Goal: Transaction & Acquisition: Purchase product/service

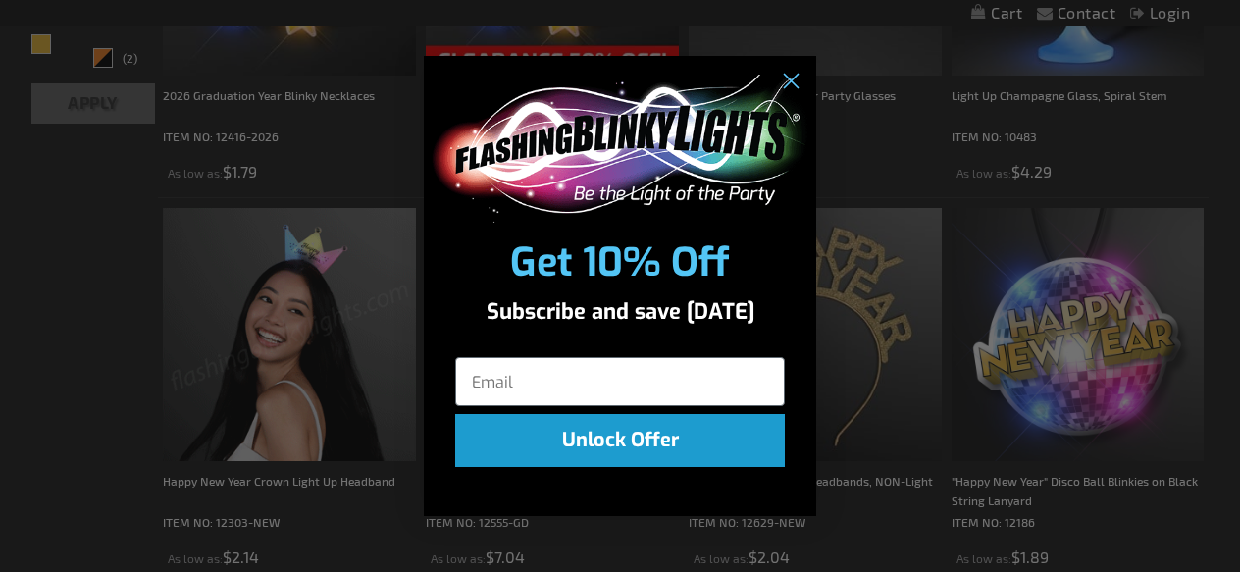
scroll to position [770, 0]
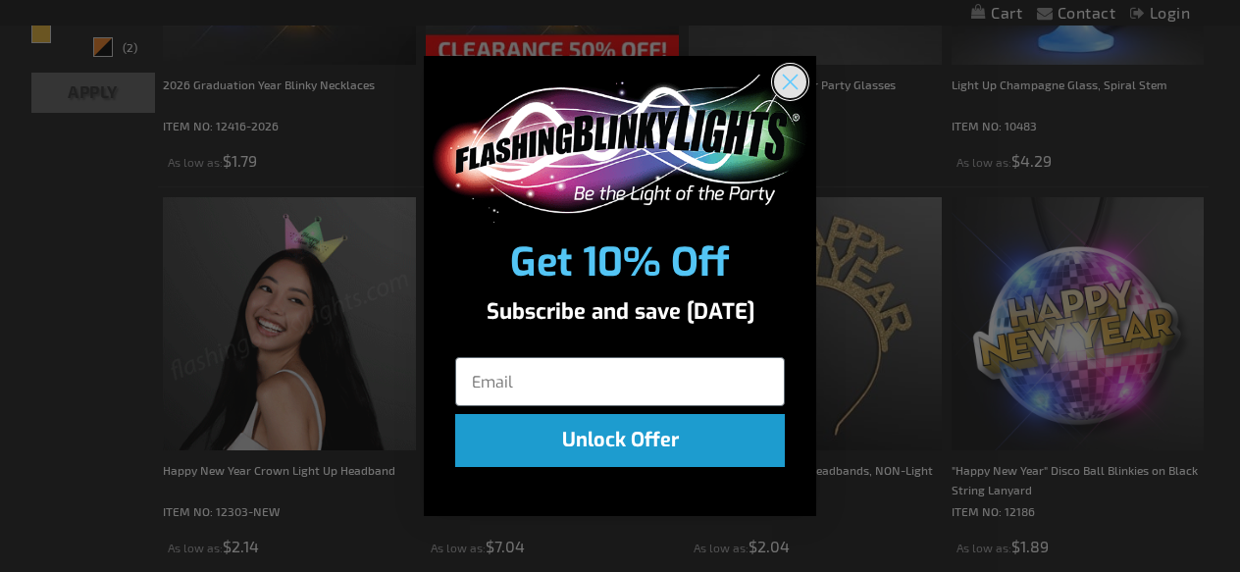
click at [790, 79] on circle "Close dialog" at bounding box center [790, 82] width 32 height 32
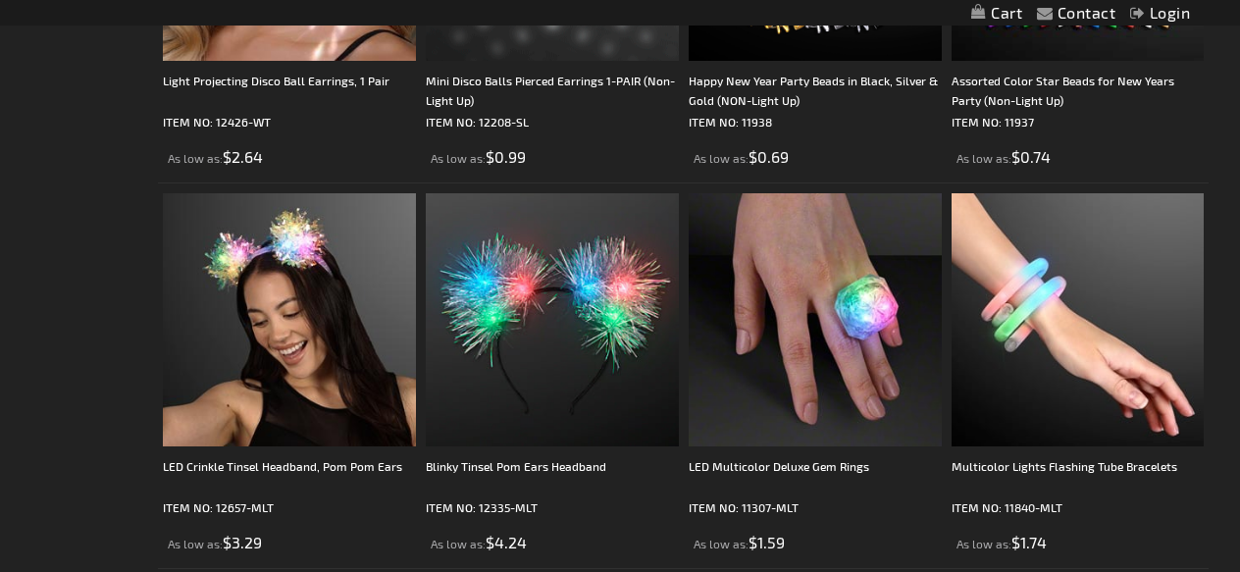
scroll to position [2316, 0]
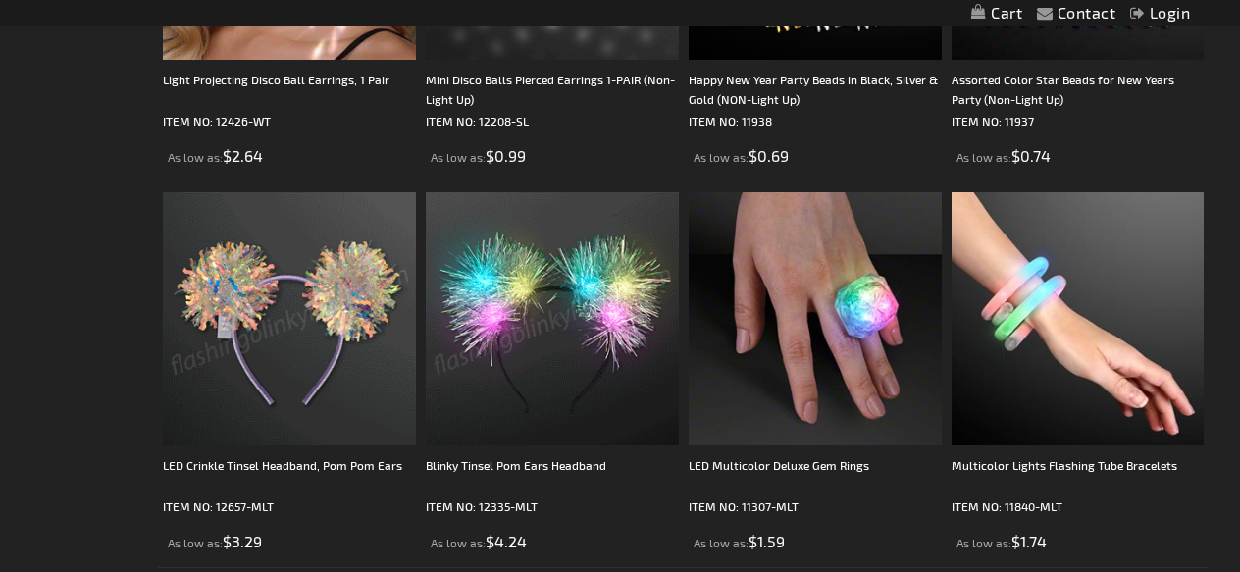
click at [300, 273] on img at bounding box center [289, 318] width 253 height 253
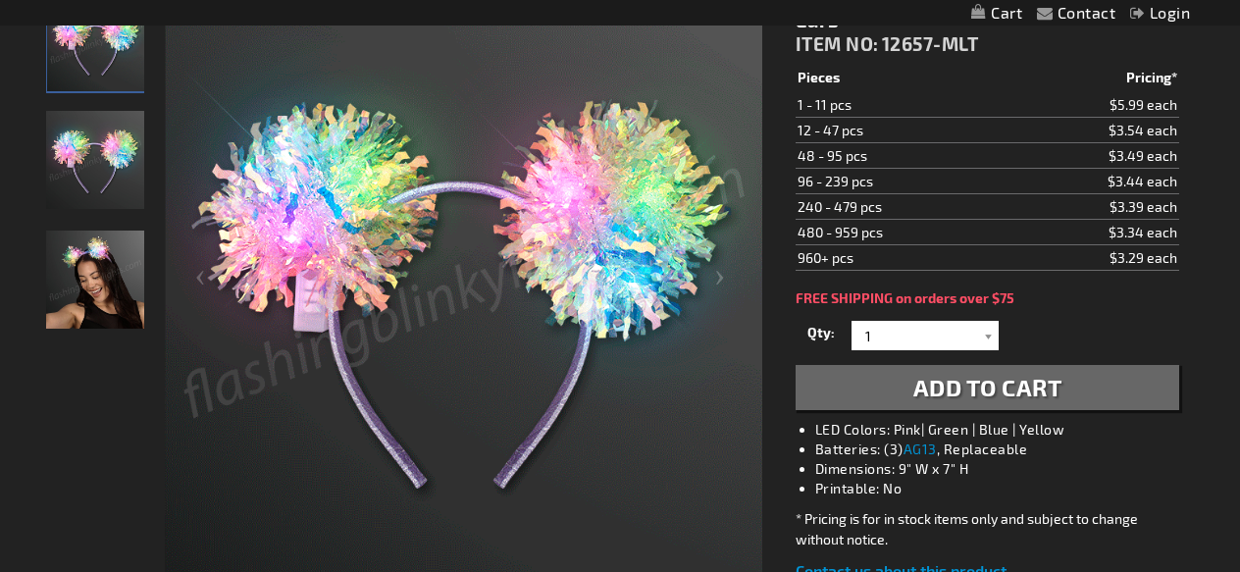
scroll to position [300, 0]
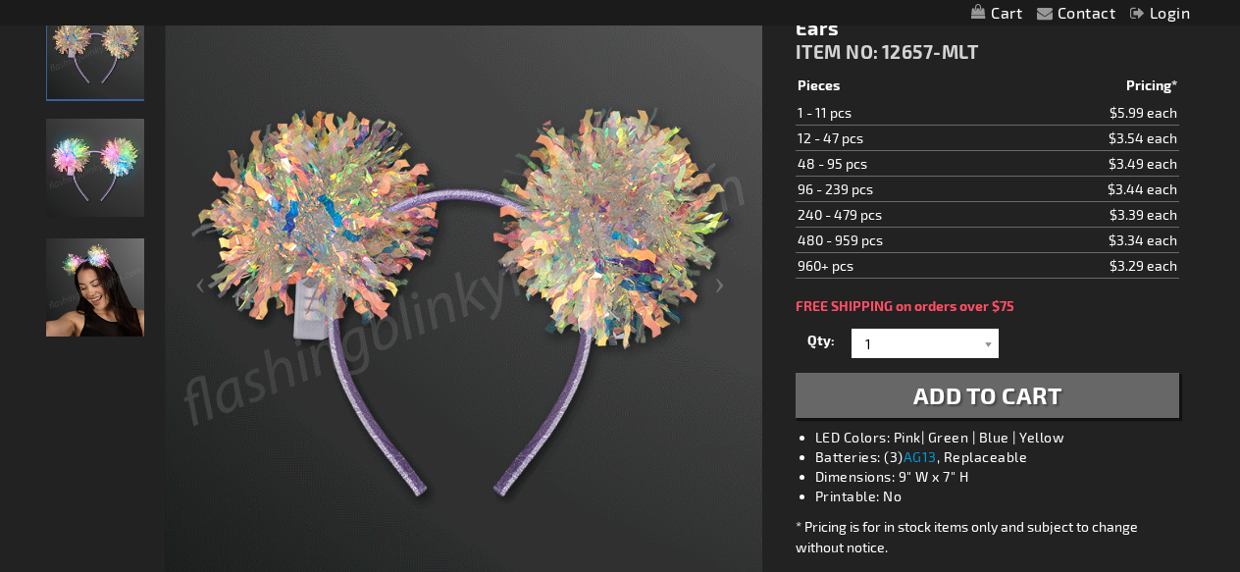
click at [95, 265] on img "LED Crinkle Tinsel Headband, Pom Pom Ears" at bounding box center [95, 287] width 98 height 98
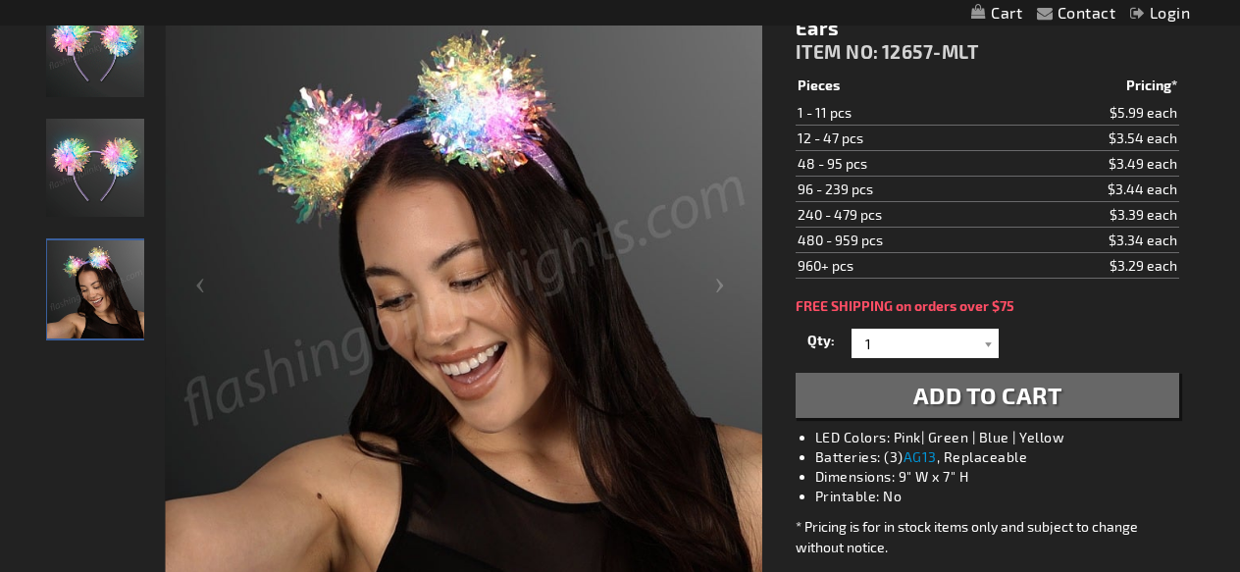
click at [95, 85] on img "LED Crinkle Tinsel Headband, Pom Pom Ears" at bounding box center [95, 48] width 98 height 98
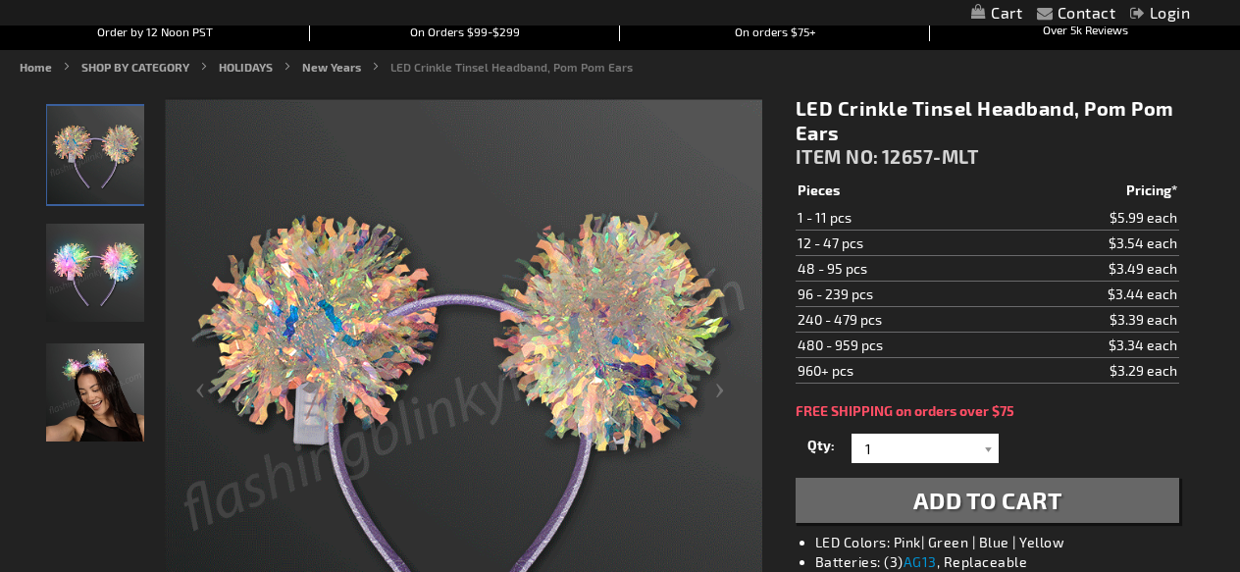
scroll to position [199, 0]
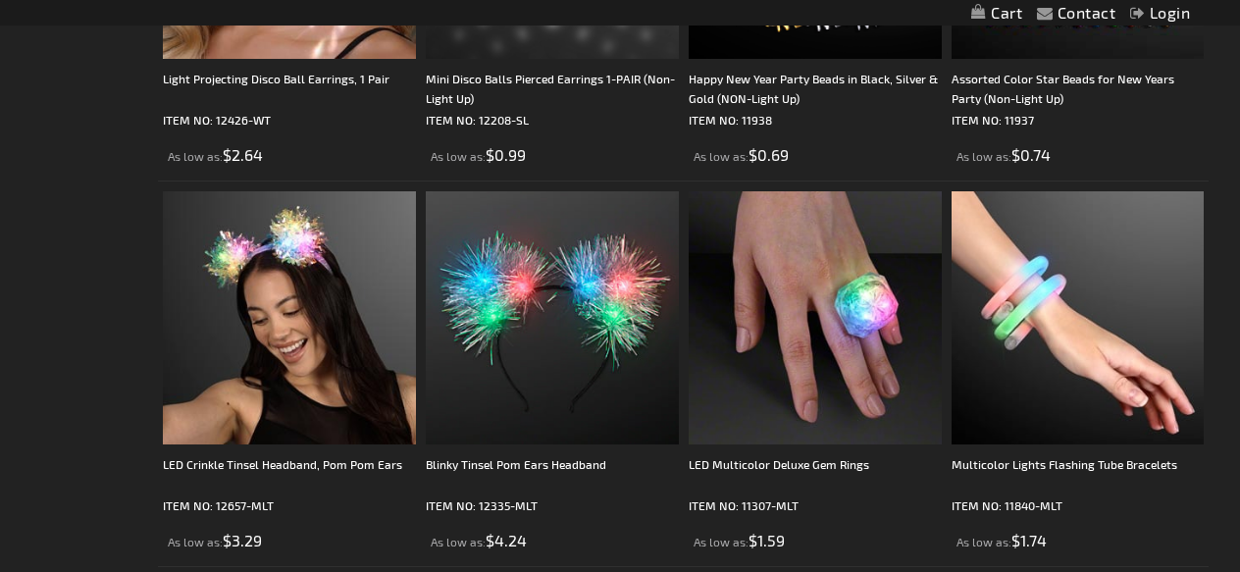
click at [616, 312] on img at bounding box center [552, 317] width 253 height 253
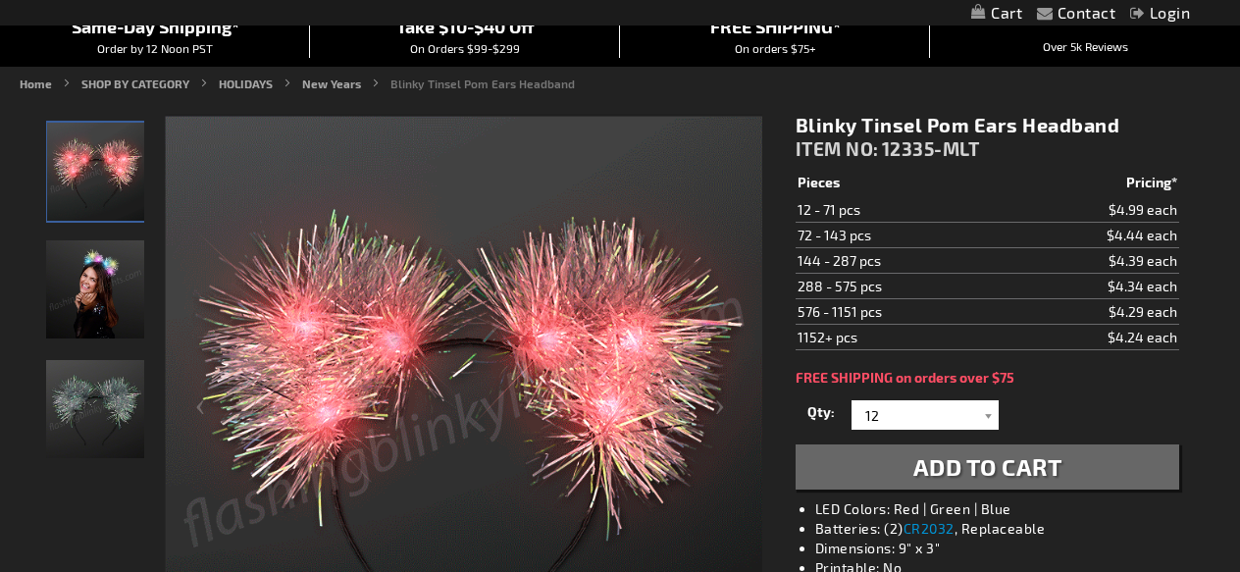
scroll to position [179, 0]
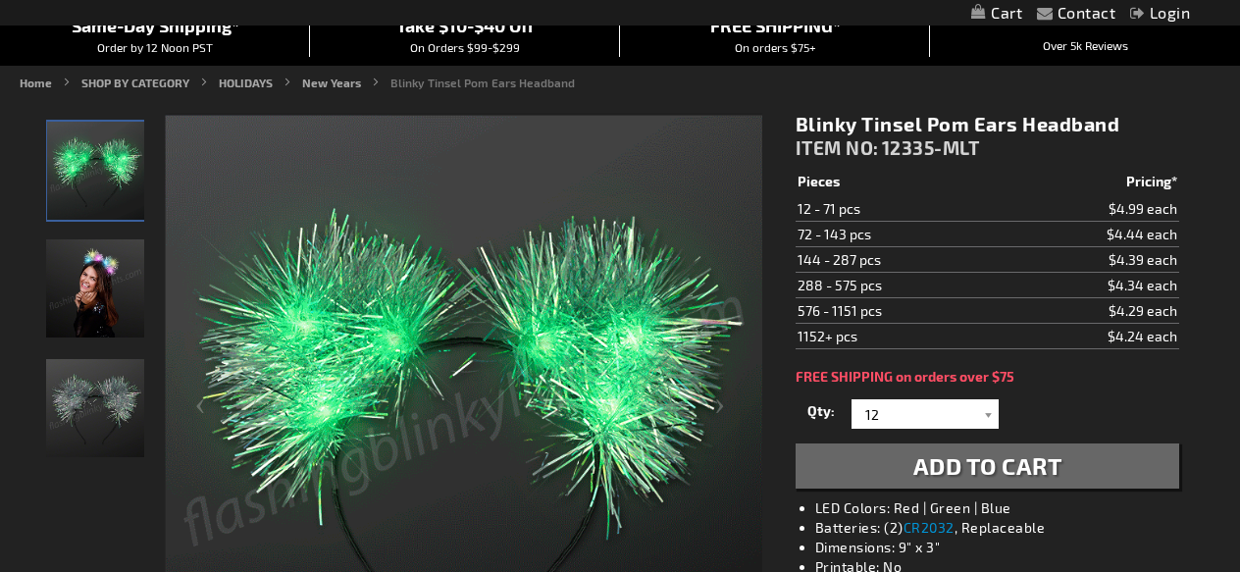
click at [101, 300] on img "Female displaying Light Up Tinsel Pom Pom Headband" at bounding box center [95, 288] width 98 height 98
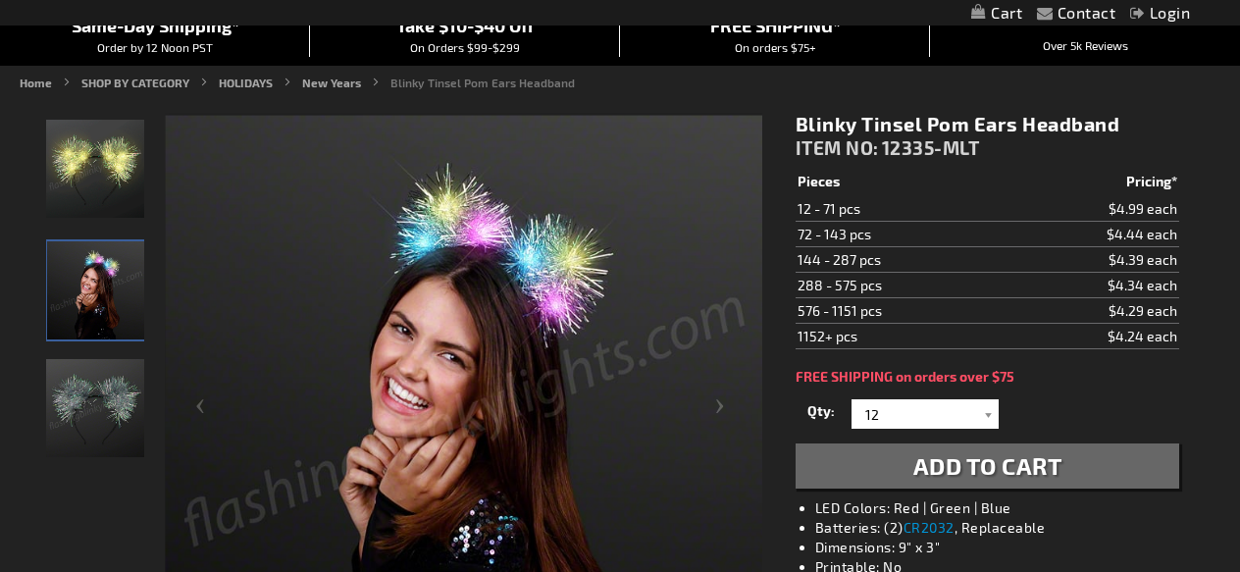
click at [94, 182] on img "Light Up Tinsel Pom Pom Headband" at bounding box center [95, 169] width 98 height 98
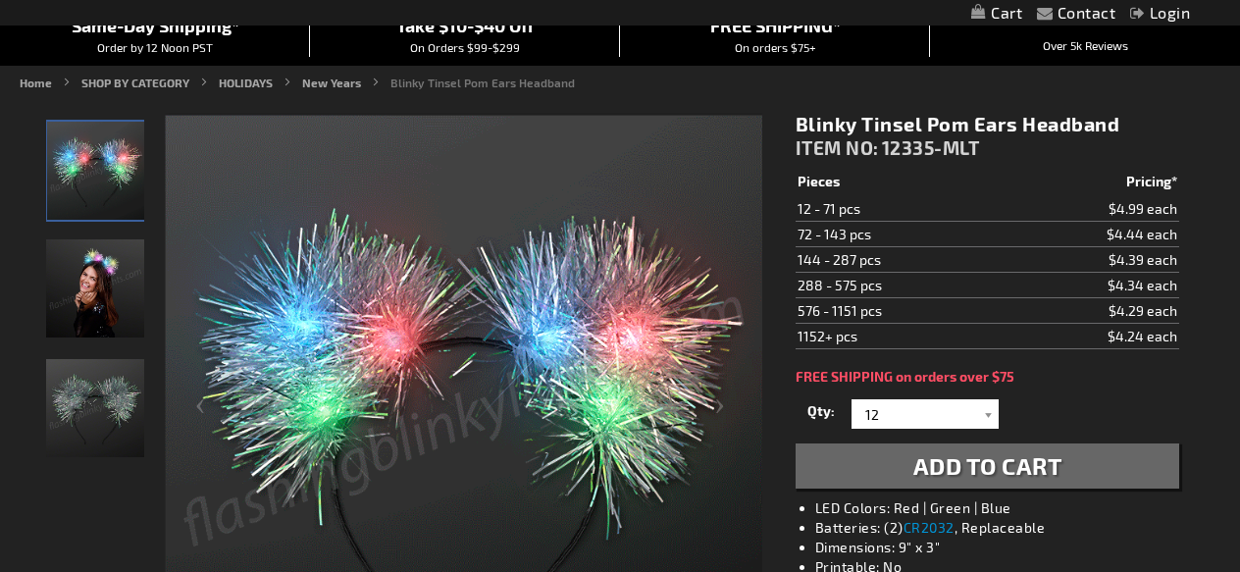
click at [96, 277] on img "Female displaying Light Up Tinsel Pom Pom Headband" at bounding box center [95, 288] width 98 height 98
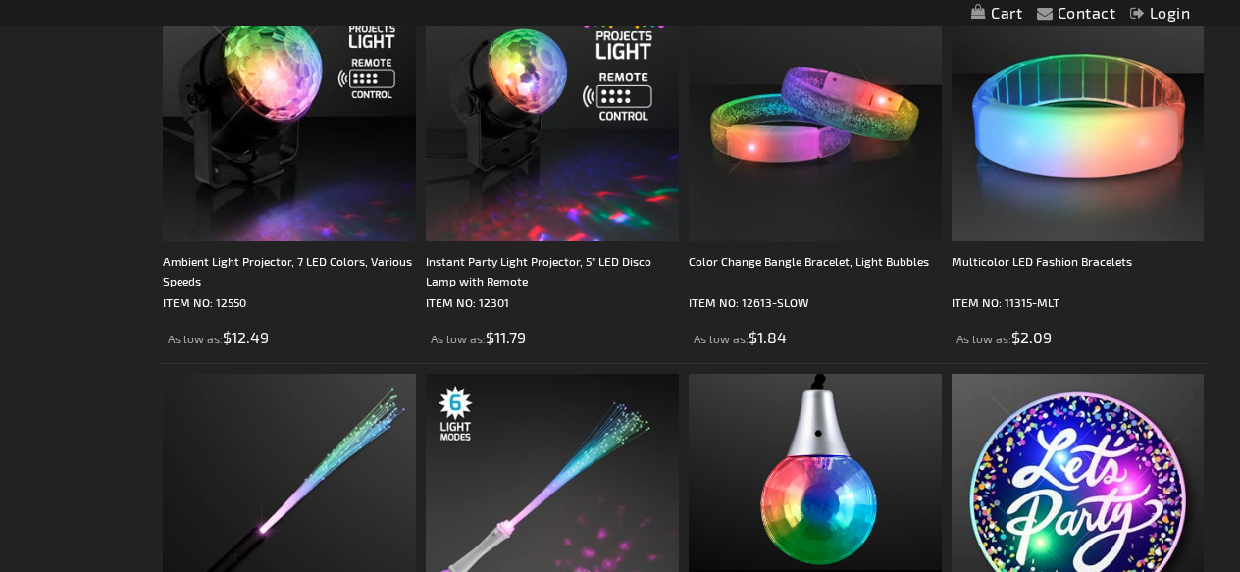
scroll to position [3698, 0]
